Goal: Task Accomplishment & Management: Manage account settings

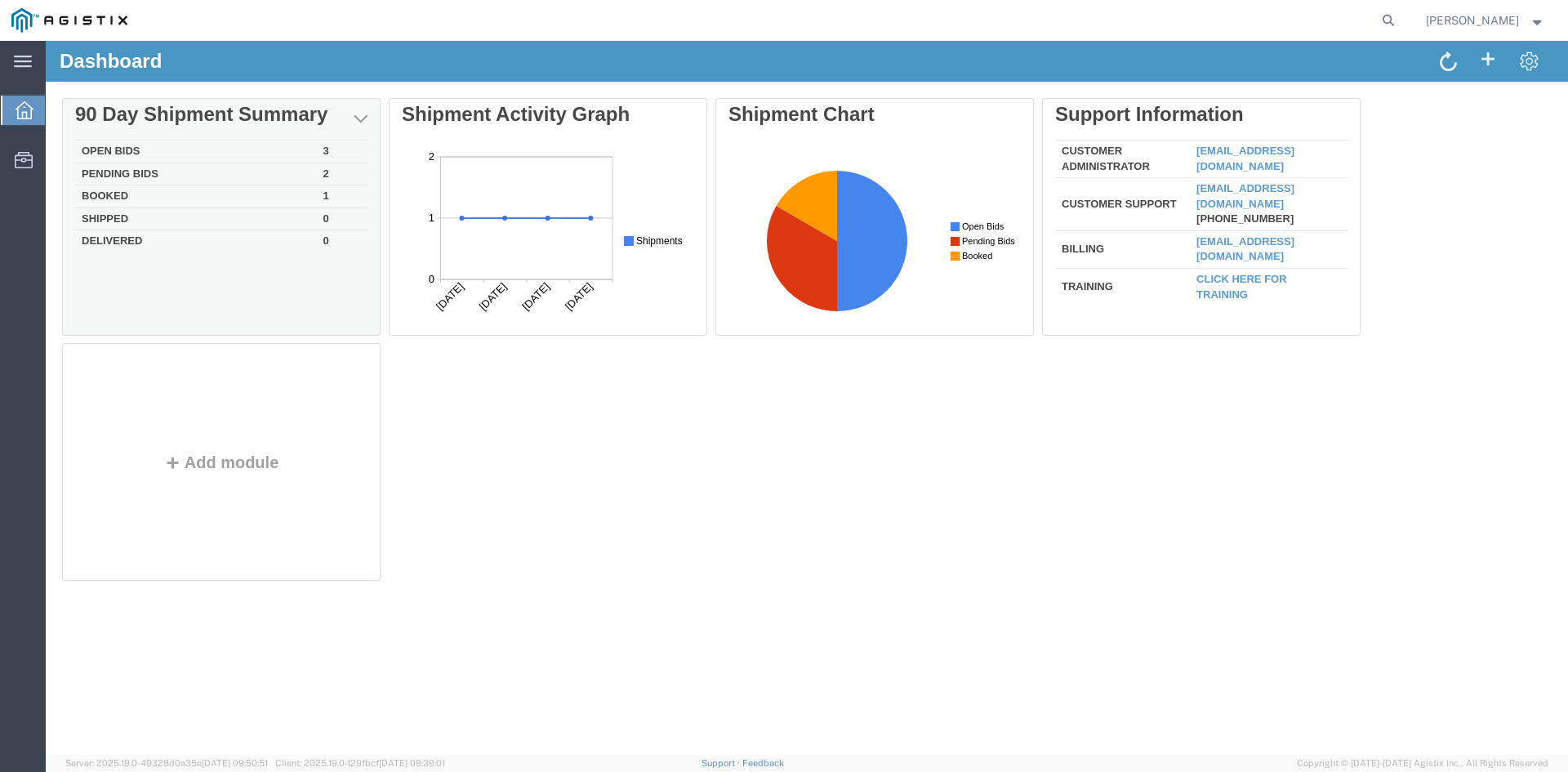
click at [112, 197] on div "Delete 90 Day Shipment Summary Open Bids 3 Pending Bids 2 Booked 1 Shipped 0 De…" at bounding box center [807, 343] width 1490 height 490
click at [111, 197] on td "Booked" at bounding box center [196, 197] width 242 height 23
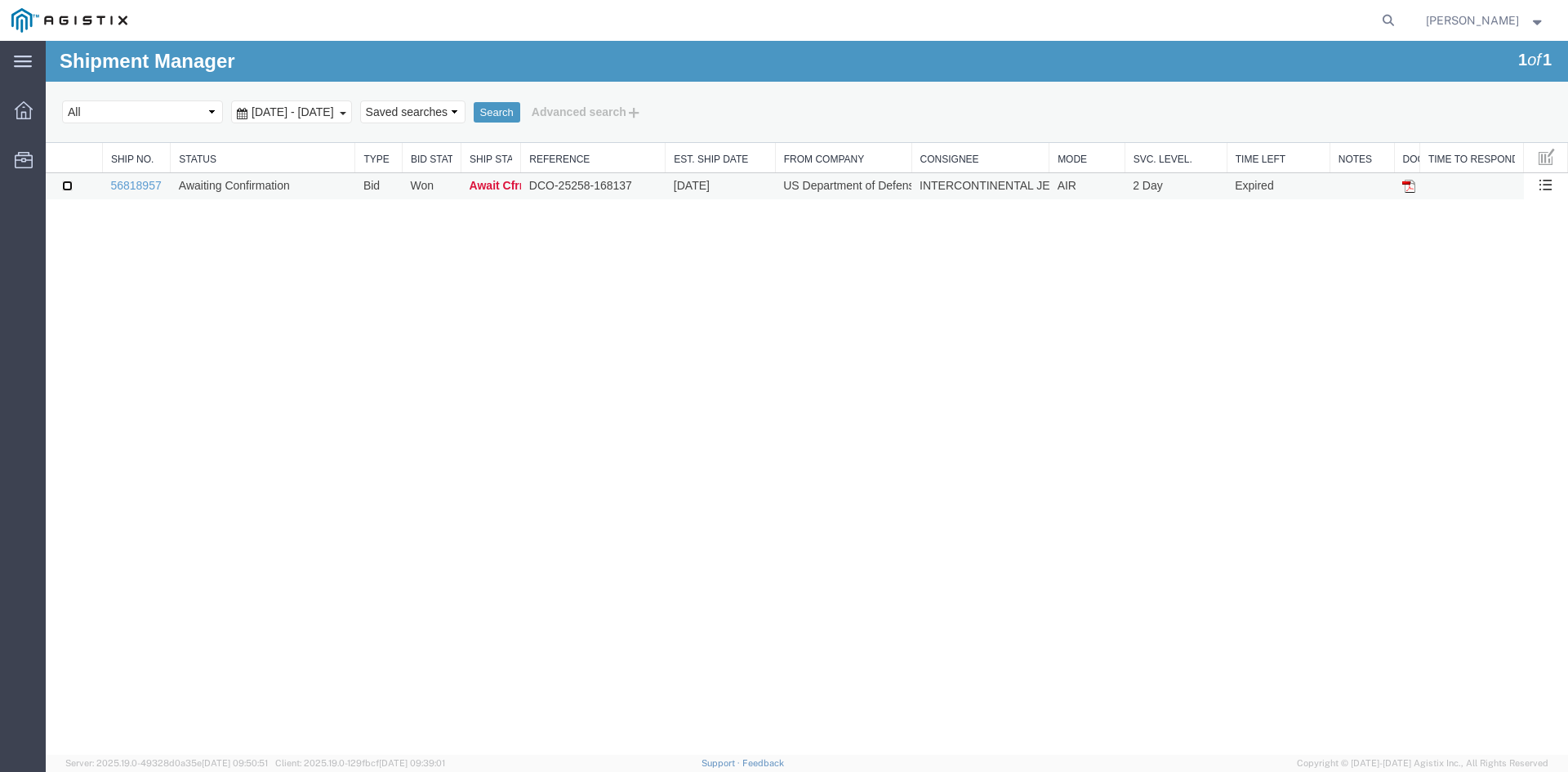
click at [69, 184] on input "checkbox" at bounding box center [67, 186] width 11 height 11
checkbox input "true"
click at [150, 181] on link "56818957" at bounding box center [135, 185] width 50 height 13
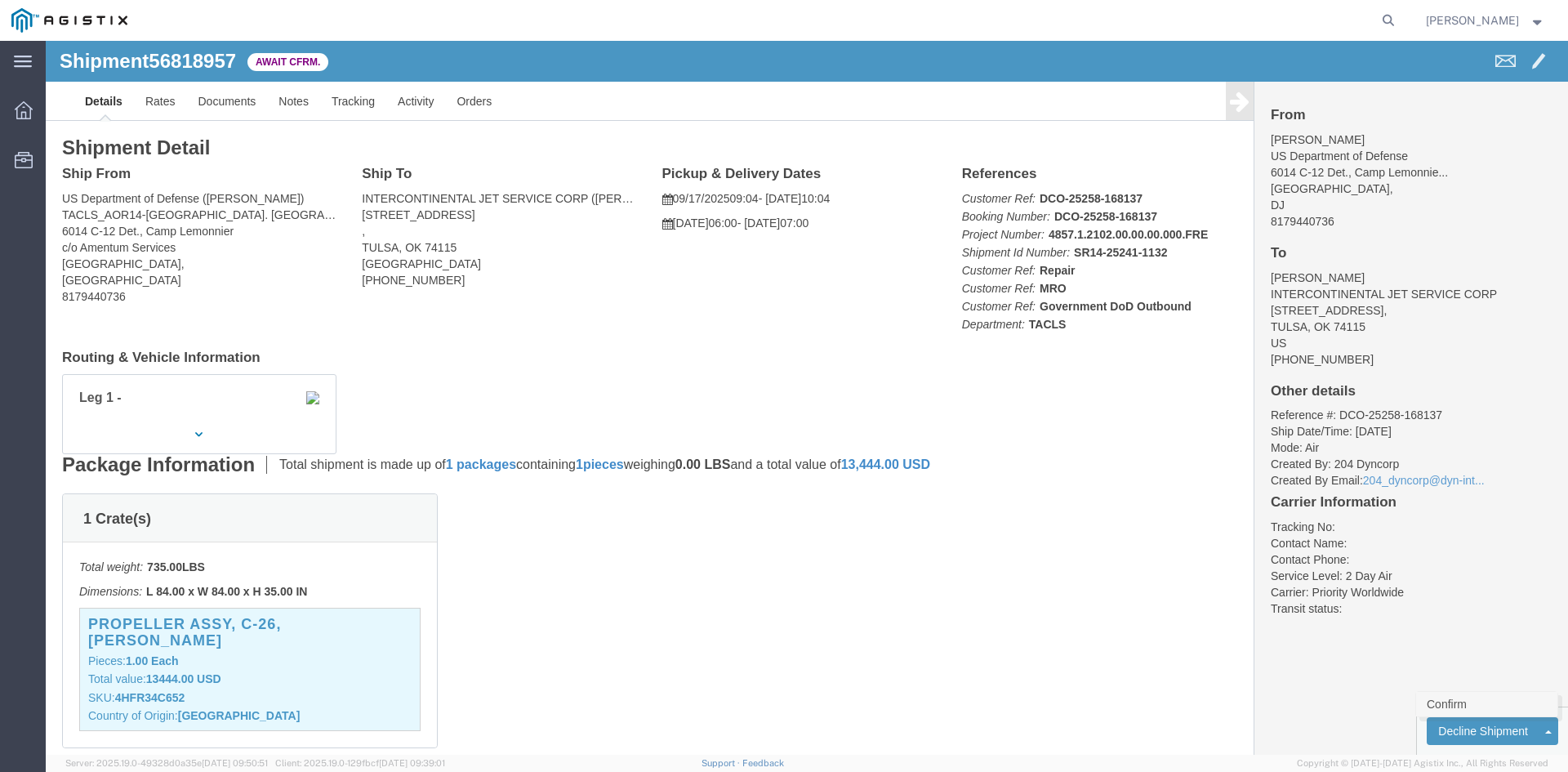
click link "Confirm"
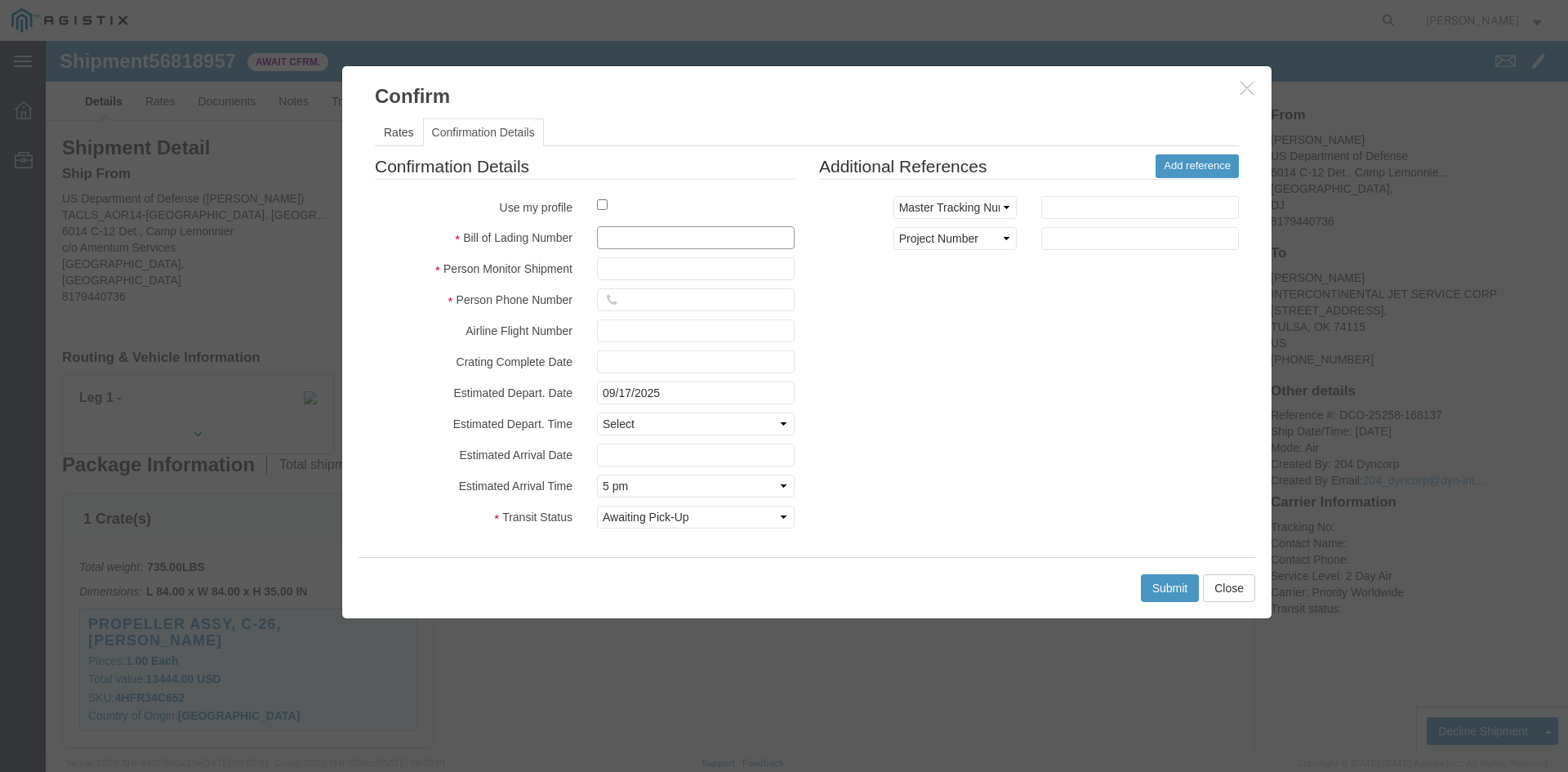
click input "text"
